Goal: Find specific page/section: Find specific page/section

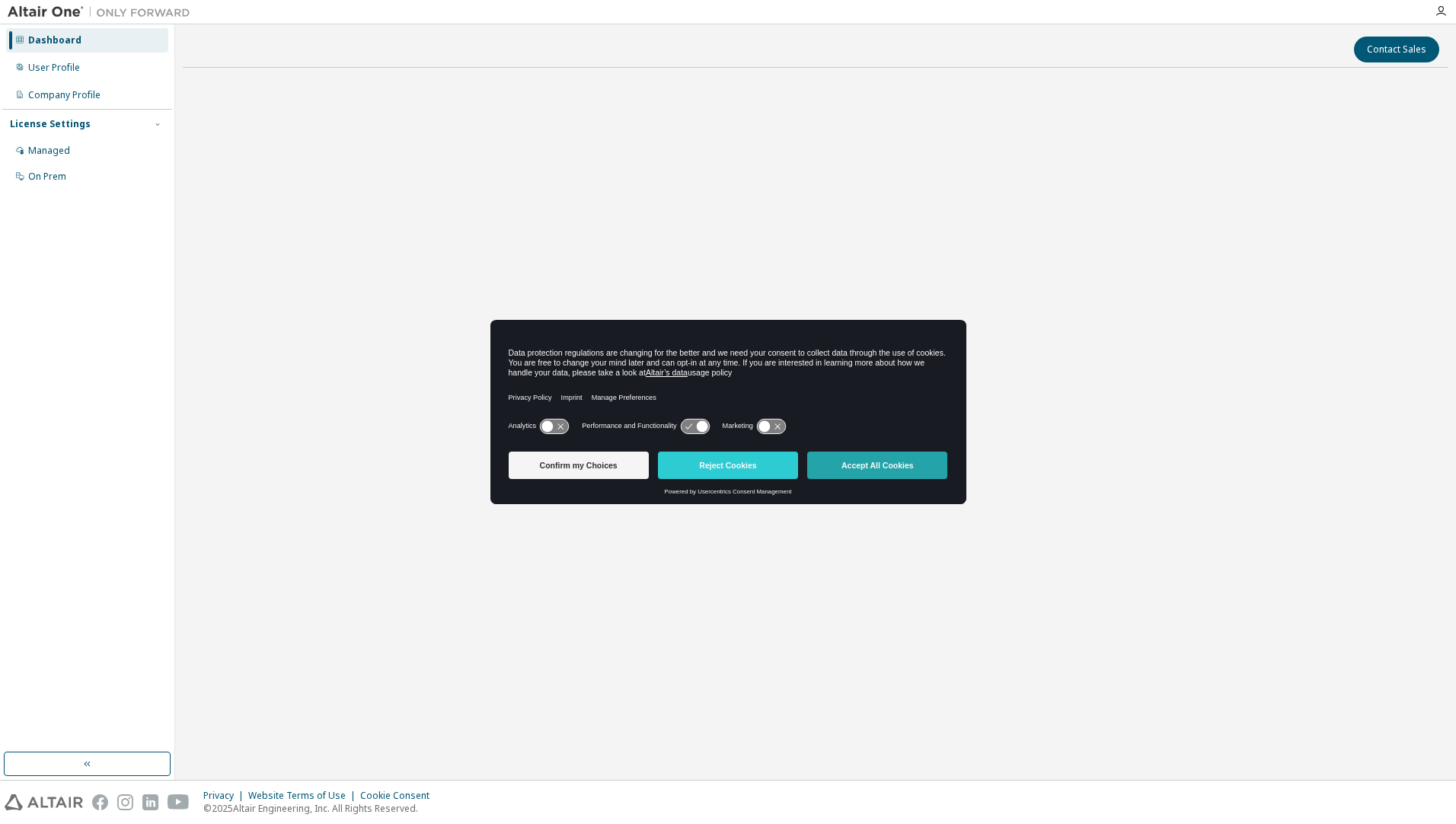
click at [910, 459] on button "Accept All Cookies" at bounding box center [877, 465] width 140 height 27
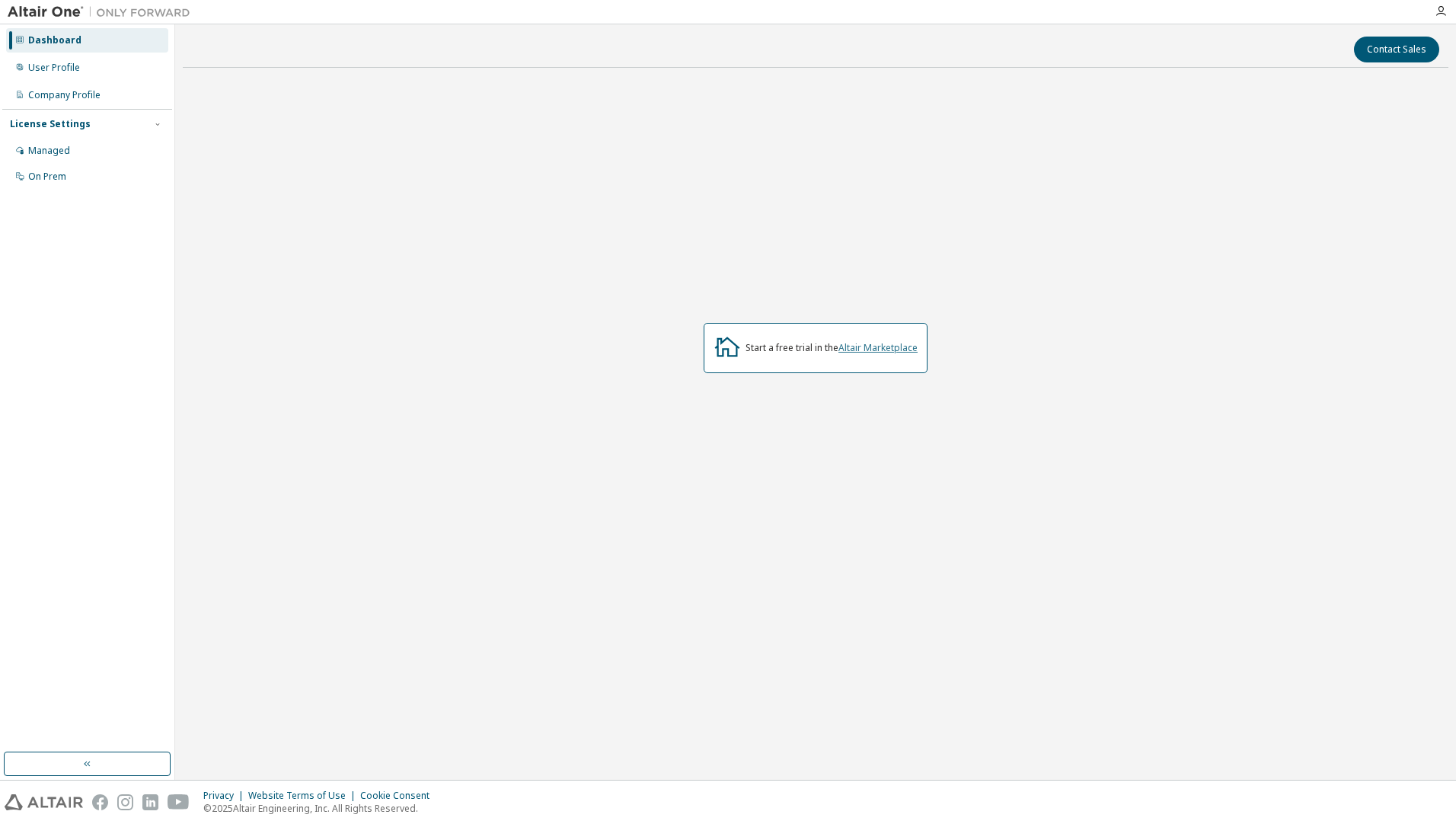
click at [863, 348] on link "Altair Marketplace" at bounding box center [879, 348] width 80 height 13
